Goal: Task Accomplishment & Management: Use online tool/utility

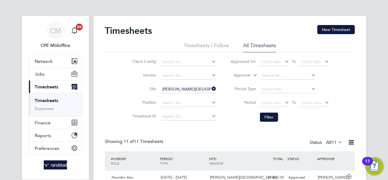
click at [210, 87] on icon at bounding box center [210, 89] width 0 height 8
click at [55, 123] on button "Finance" at bounding box center [55, 122] width 53 height 12
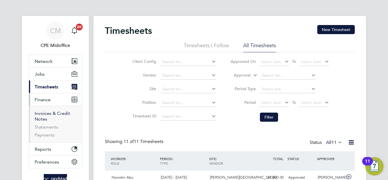
click at [46, 114] on link "Invoices & Credit Notes" at bounding box center [52, 115] width 35 height 11
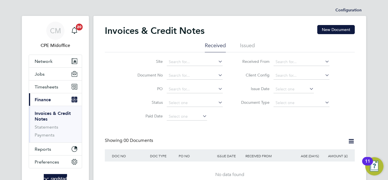
click at [243, 45] on li "Issued" at bounding box center [247, 47] width 15 height 10
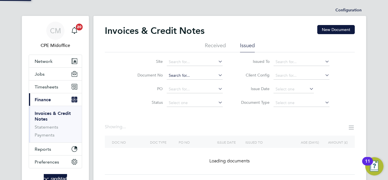
click at [175, 75] on input at bounding box center [195, 76] width 56 height 8
paste input "INV0052853"
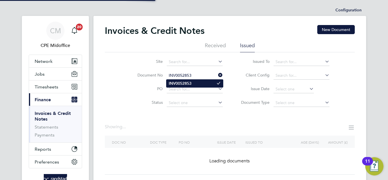
type input "INV0052853"
click at [188, 84] on b "INV0052853" at bounding box center [180, 83] width 23 height 5
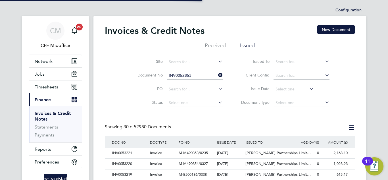
click at [259, 150] on span "Lovell Partnerships Limit…" at bounding box center [277, 152] width 65 height 5
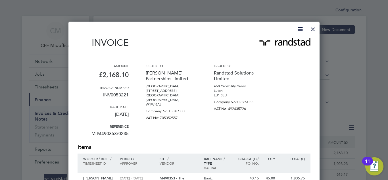
click at [313, 28] on div at bounding box center [313, 28] width 10 height 10
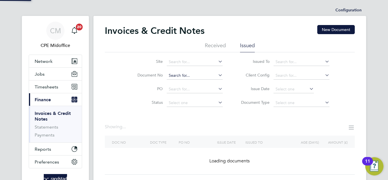
click at [212, 74] on input at bounding box center [195, 76] width 56 height 8
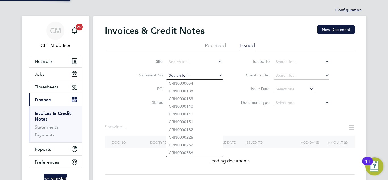
paste input "INV0052853"
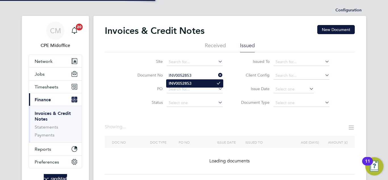
type input "INV0052853"
click at [192, 81] on li "INV0052853" at bounding box center [194, 83] width 56 height 8
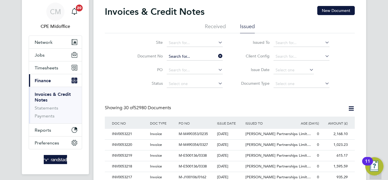
click at [201, 58] on input at bounding box center [195, 57] width 56 height 8
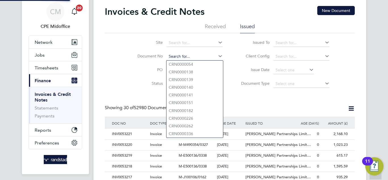
paste input "INV0052853"
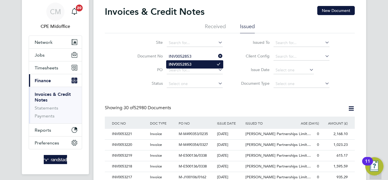
type input "INV0052853"
click at [195, 64] on li "INV0052853" at bounding box center [194, 64] width 56 height 8
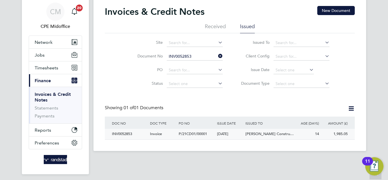
click at [278, 135] on span "Morgan Sindall Constru…" at bounding box center [269, 133] width 48 height 5
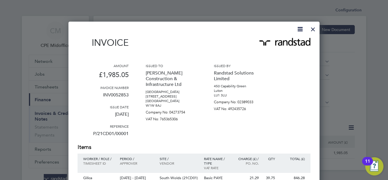
click at [299, 29] on icon at bounding box center [299, 29] width 7 height 7
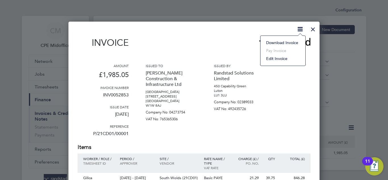
click at [286, 43] on li "Download Invoice" at bounding box center [282, 43] width 39 height 8
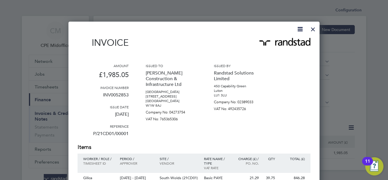
click at [315, 29] on div at bounding box center [313, 28] width 10 height 10
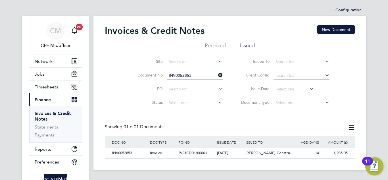
click at [217, 75] on icon at bounding box center [217, 75] width 0 height 8
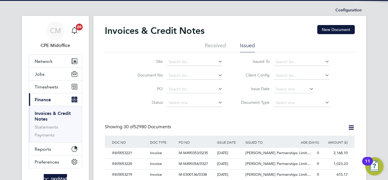
scroll to position [11, 48]
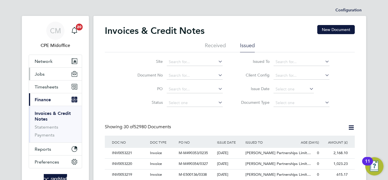
click at [45, 77] on button "Jobs" at bounding box center [55, 74] width 53 height 12
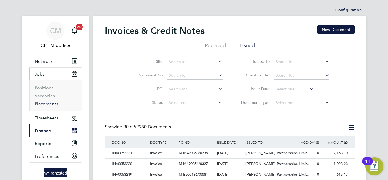
click at [52, 102] on link "Placements" at bounding box center [47, 103] width 24 height 5
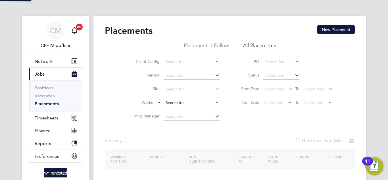
click at [179, 103] on input at bounding box center [192, 103] width 56 height 8
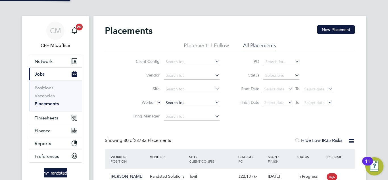
click at [178, 103] on input at bounding box center [192, 103] width 56 height 8
paste input "[PERSON_NAME]"
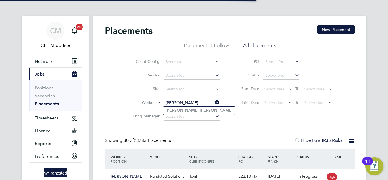
type input "[PERSON_NAME]"
click at [200, 111] on b "Thomas" at bounding box center [216, 110] width 33 height 5
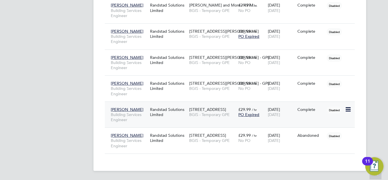
click at [275, 118] on div "01 Aug 2025 01 Aug 2025" at bounding box center [281, 112] width 30 height 16
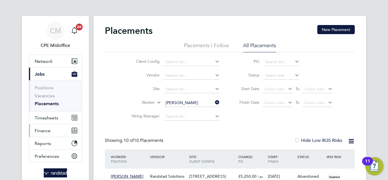
click at [51, 128] on button "Finance" at bounding box center [55, 130] width 53 height 12
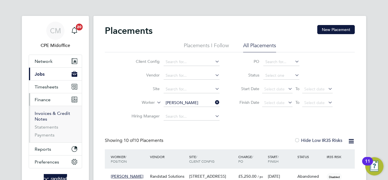
click at [48, 116] on link "Invoices & Credit Notes" at bounding box center [52, 115] width 35 height 11
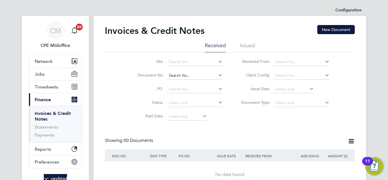
click at [191, 74] on input at bounding box center [195, 76] width 56 height 8
paste input "INV0052864"
type input "INV0052864"
click at [248, 47] on li "Issued" at bounding box center [247, 47] width 15 height 10
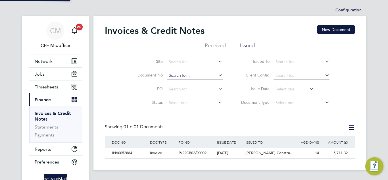
scroll to position [11, 48]
click at [187, 77] on input at bounding box center [195, 76] width 56 height 8
paste input "INV0052864"
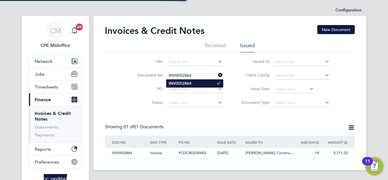
type input "INV0052864"
click at [179, 81] on b "INV0052864" at bounding box center [180, 83] width 23 height 5
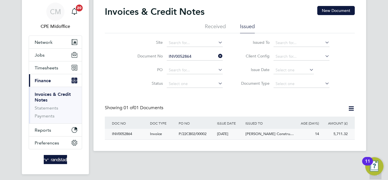
click at [200, 133] on span "P/22CB02/00002" at bounding box center [193, 133] width 28 height 5
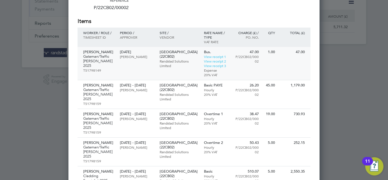
scroll to position [133, 0]
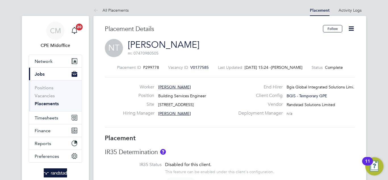
drag, startPoint x: 203, startPoint y: 105, endPoint x: 158, endPoint y: 104, distance: 44.9
click at [158, 104] on div "Site [STREET_ADDRESS]" at bounding box center [179, 105] width 112 height 9
copy span "[STREET_ADDRESS]"
click at [53, 117] on span "Timesheets" at bounding box center [47, 117] width 24 height 5
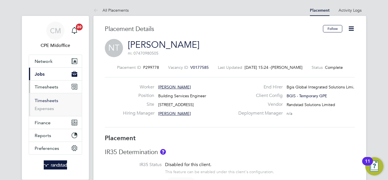
click at [44, 101] on link "Timesheets" at bounding box center [47, 100] width 24 height 5
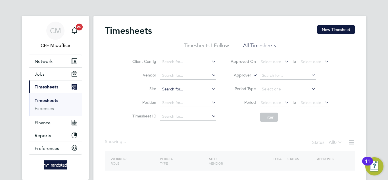
click at [175, 95] on li "Site" at bounding box center [174, 89] width 100 height 14
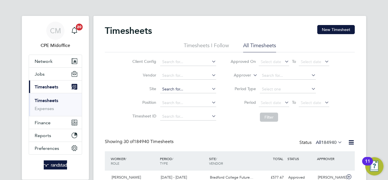
scroll to position [3, 3]
click at [172, 90] on input at bounding box center [188, 89] width 56 height 8
paste input "[STREET_ADDRESS]"
type input "[STREET_ADDRESS]"
click at [193, 99] on b "Jermyn" at bounding box center [185, 97] width 13 height 5
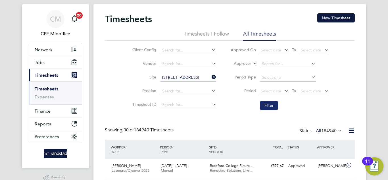
click at [273, 105] on button "Filter" at bounding box center [269, 105] width 18 height 9
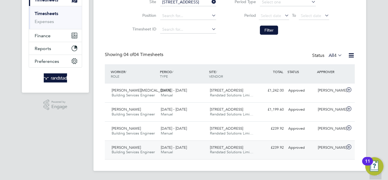
click at [260, 153] on div "[PERSON_NAME] Building Services Engineer [DATE] - [DATE] [DATE] - [DATE] Manual…" at bounding box center [230, 149] width 250 height 19
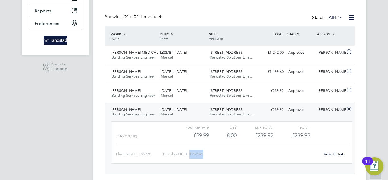
drag, startPoint x: 206, startPoint y: 154, endPoint x: 191, endPoint y: 154, distance: 14.5
click at [191, 154] on div "Timesheet ID: TS1796949" at bounding box center [241, 153] width 158 height 9
copy div "1796949"
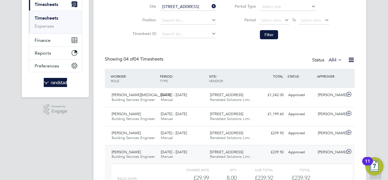
scroll to position [80, 0]
